Goal: Task Accomplishment & Management: Use online tool/utility

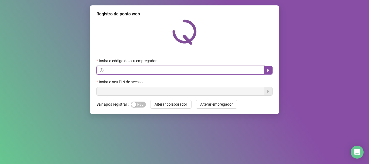
click at [188, 70] on input "text" at bounding box center [183, 70] width 156 height 6
click at [268, 68] on button "button" at bounding box center [268, 70] width 9 height 9
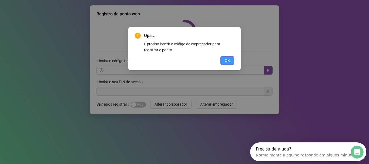
click at [229, 60] on span "OK" at bounding box center [227, 61] width 5 height 6
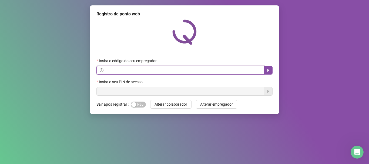
click at [119, 70] on input "text" at bounding box center [183, 70] width 156 height 6
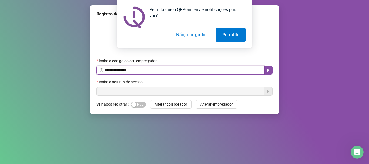
type input "**********"
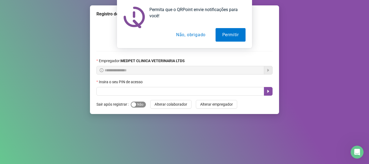
click at [136, 104] on span "Sim Não" at bounding box center [138, 105] width 15 height 6
click at [199, 35] on button "Não, obrigado" at bounding box center [190, 35] width 43 height 14
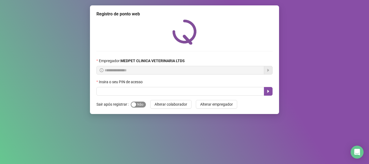
click at [134, 104] on div "button" at bounding box center [133, 104] width 5 height 5
